Goal: Task Accomplishment & Management: Manage account settings

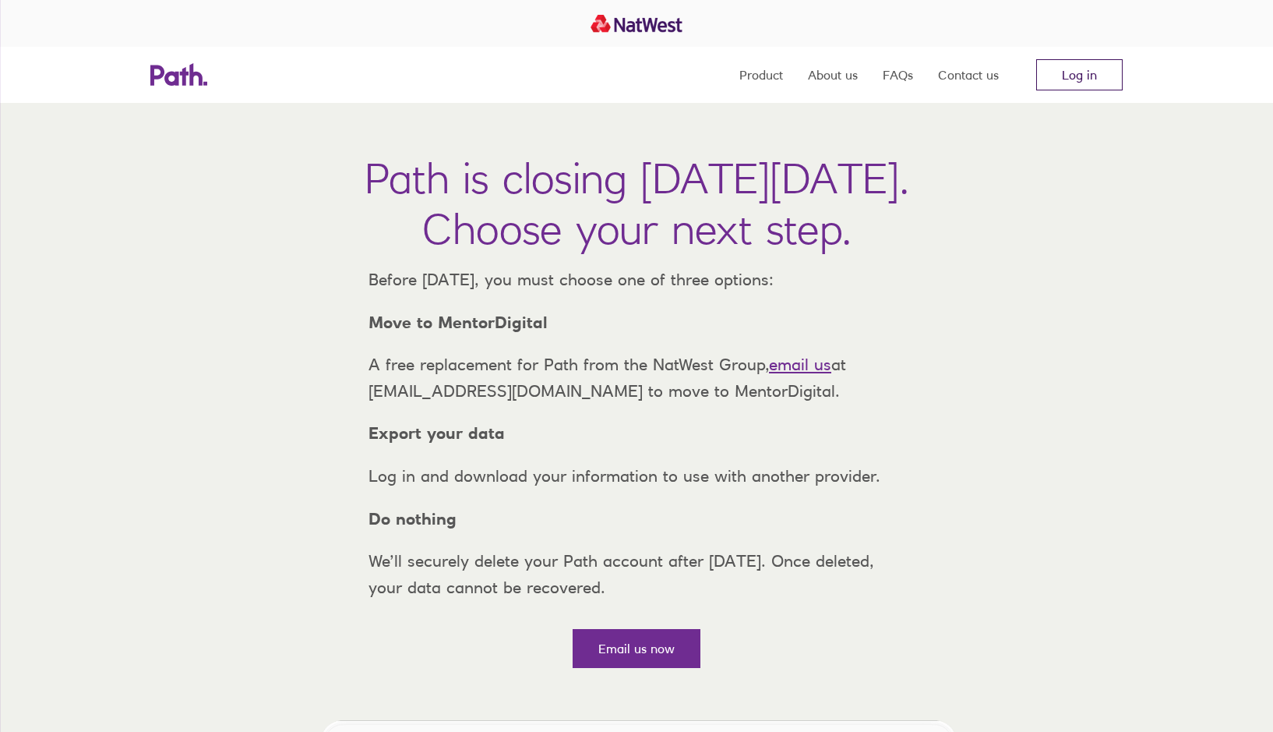
click at [1079, 76] on link "Log in" at bounding box center [1079, 74] width 86 height 31
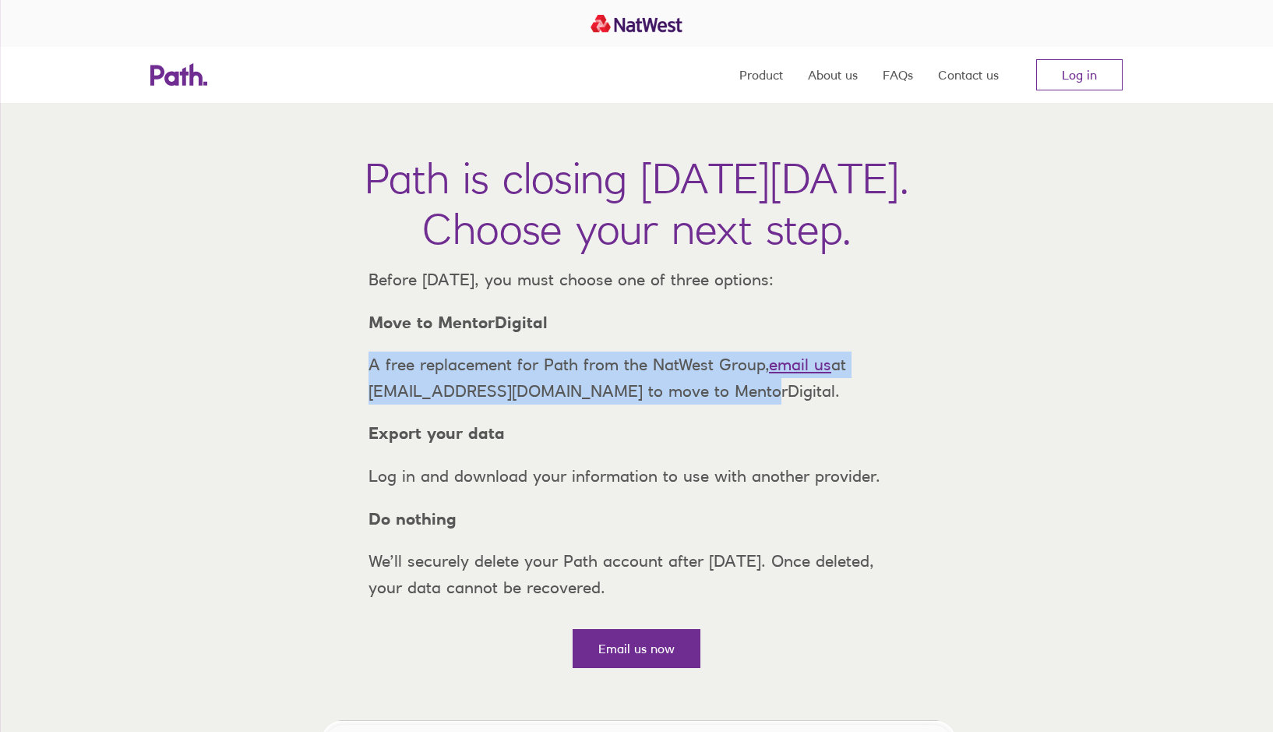
drag, startPoint x: 370, startPoint y: 391, endPoint x: 780, endPoint y: 417, distance: 410.6
click at [780, 404] on p "A free replacement for Path from the NatWest Group, email us at support@path.co…" at bounding box center [636, 377] width 561 height 52
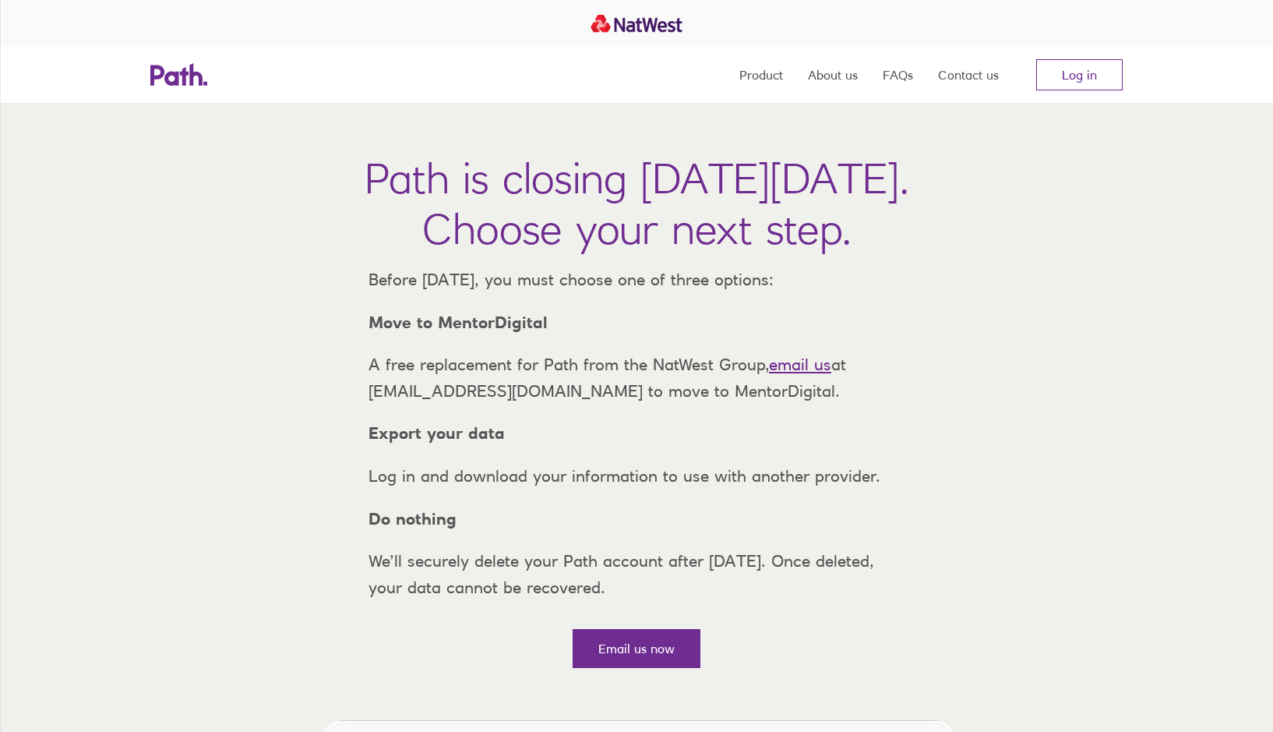
click at [908, 336] on p "Move to MentorDigital" at bounding box center [636, 322] width 561 height 26
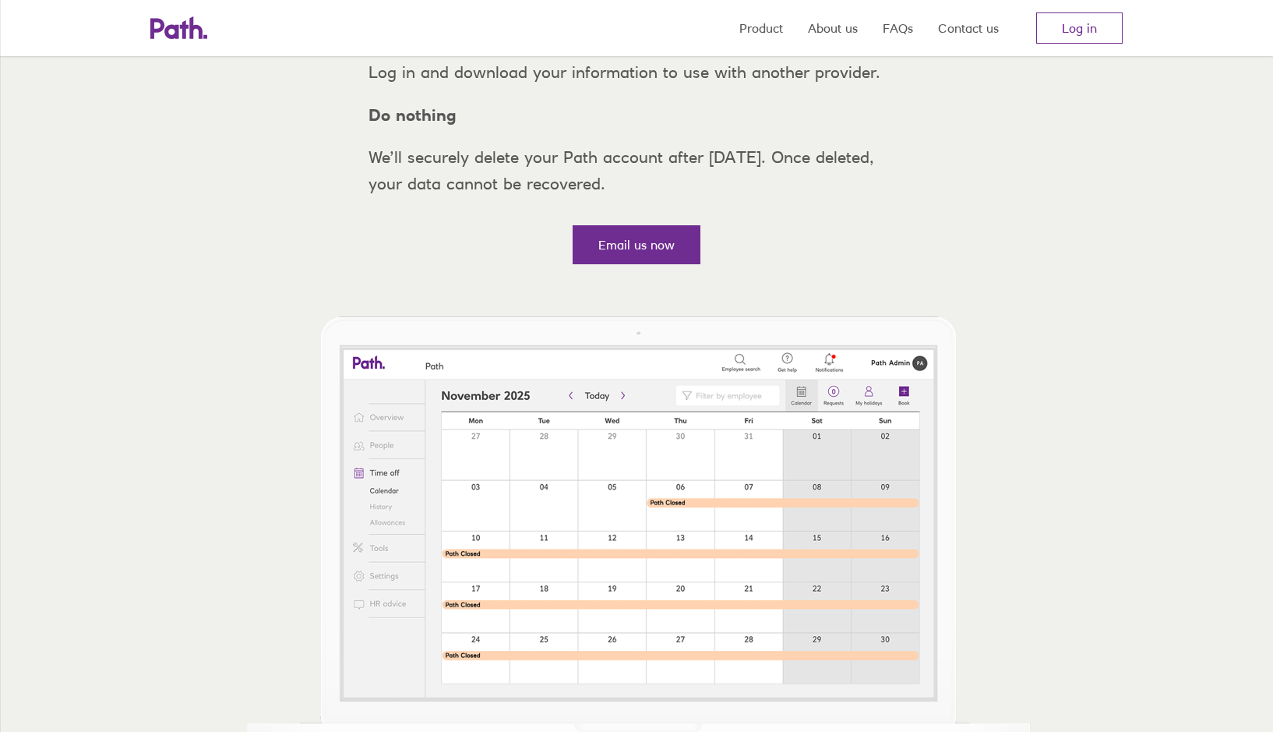
scroll to position [453, 0]
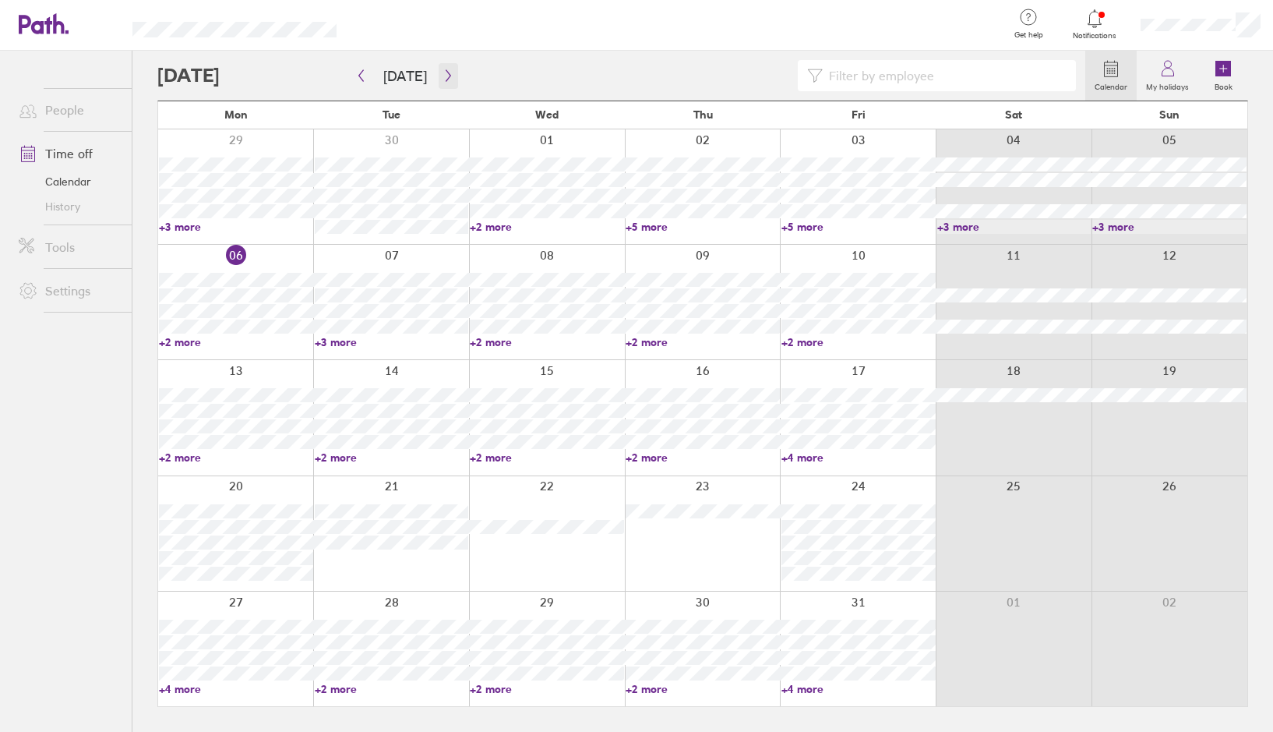
click at [443, 76] on icon "button" at bounding box center [449, 75] width 12 height 12
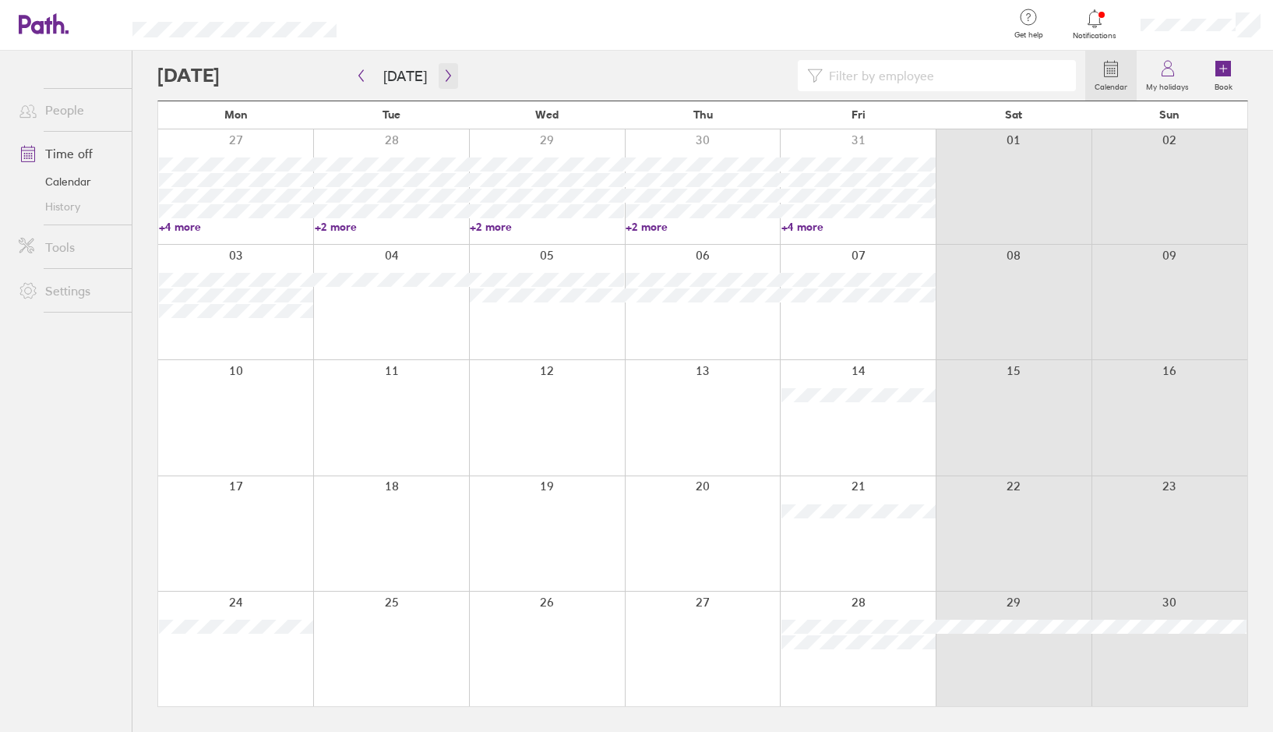
click at [443, 76] on icon "button" at bounding box center [449, 75] width 12 height 12
